Goal: Book appointment/travel/reservation

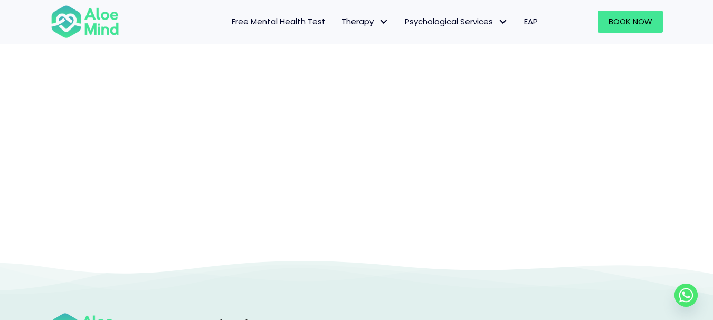
scroll to position [222, 0]
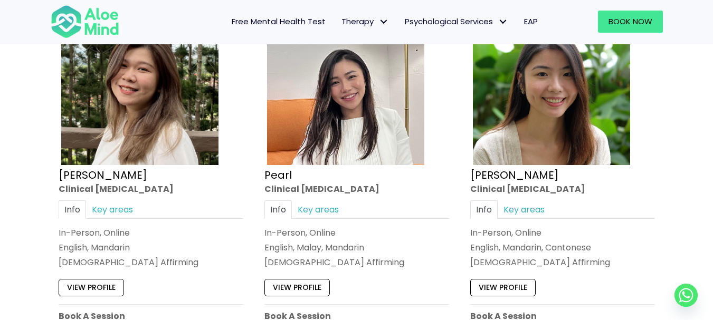
scroll to position [613, 0]
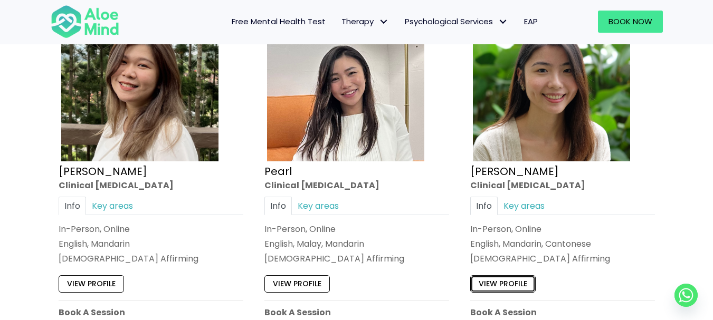
click at [500, 281] on link "View profile" at bounding box center [502, 284] width 65 height 17
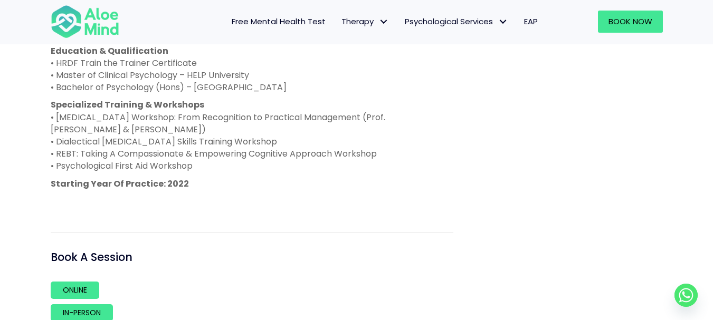
scroll to position [714, 0]
